Goal: Navigation & Orientation: Go to known website

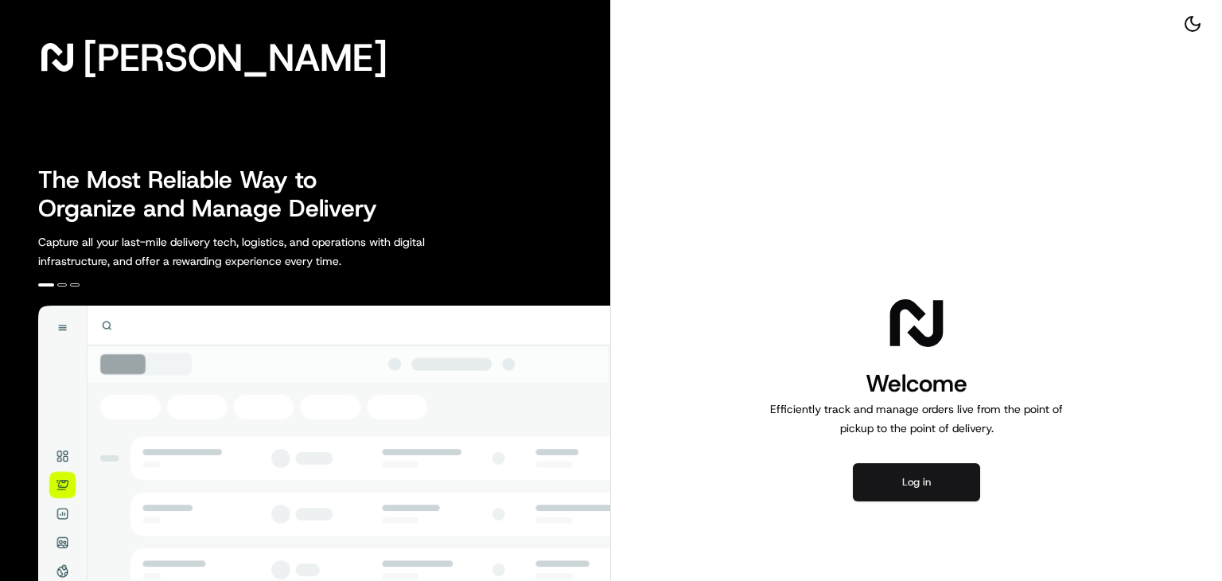
click at [919, 472] on button "Log in" at bounding box center [916, 482] width 127 height 38
